Goal: Find specific page/section: Find specific page/section

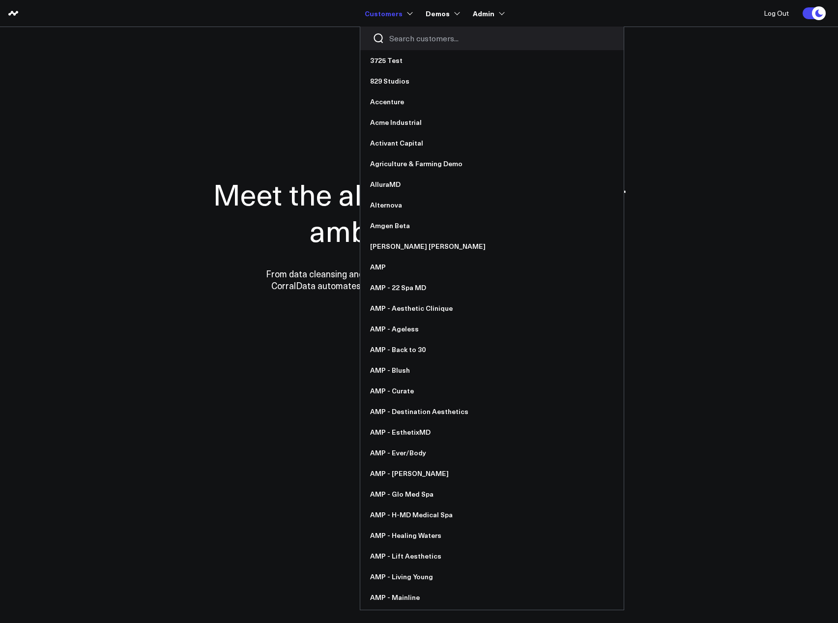
click at [419, 40] on input "Search customers input" at bounding box center [500, 38] width 222 height 11
type input "wek"
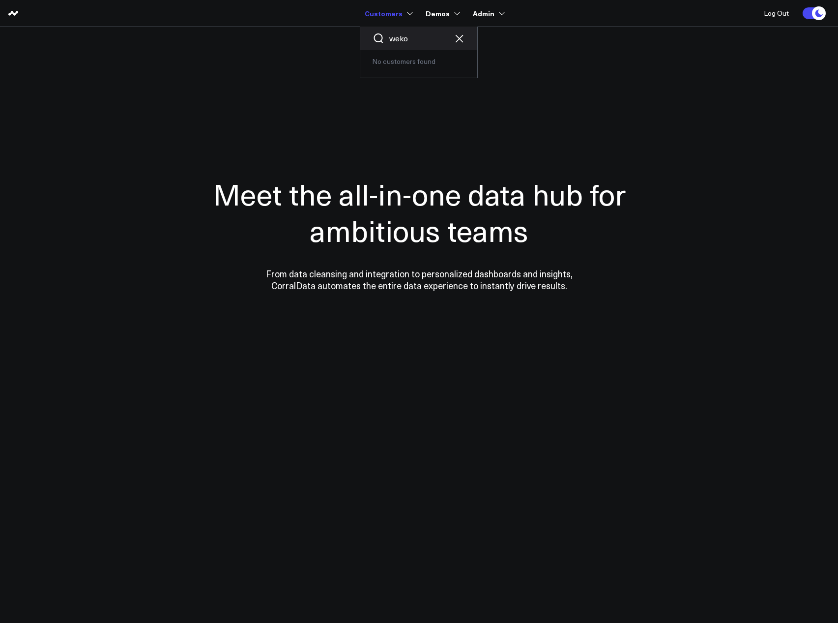
click at [419, 40] on input "weko" at bounding box center [418, 38] width 59 height 11
click at [427, 33] on input "wek" at bounding box center [418, 38] width 59 height 11
type input "weka"
click at [397, 138] on link "[DOMAIN_NAME]" at bounding box center [418, 143] width 117 height 21
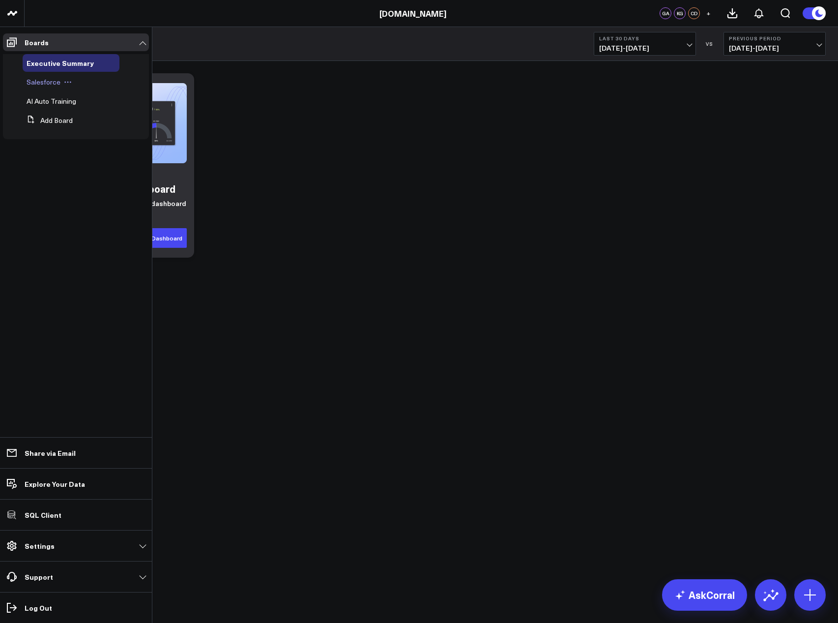
click at [35, 85] on span "Salesforce" at bounding box center [44, 81] width 34 height 9
